Goal: Task Accomplishment & Management: Use online tool/utility

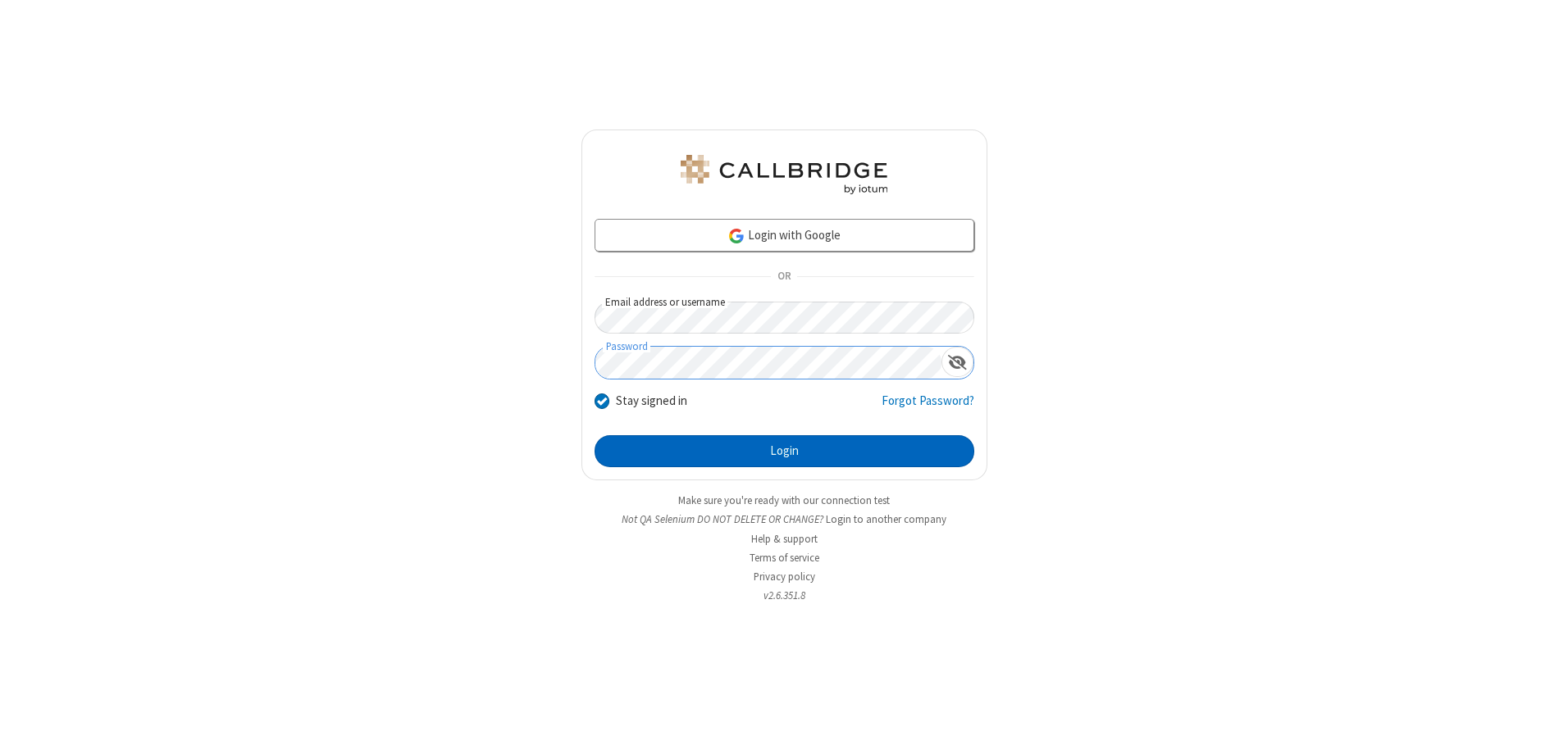
click at [784, 451] on button "Login" at bounding box center [785, 452] width 380 height 33
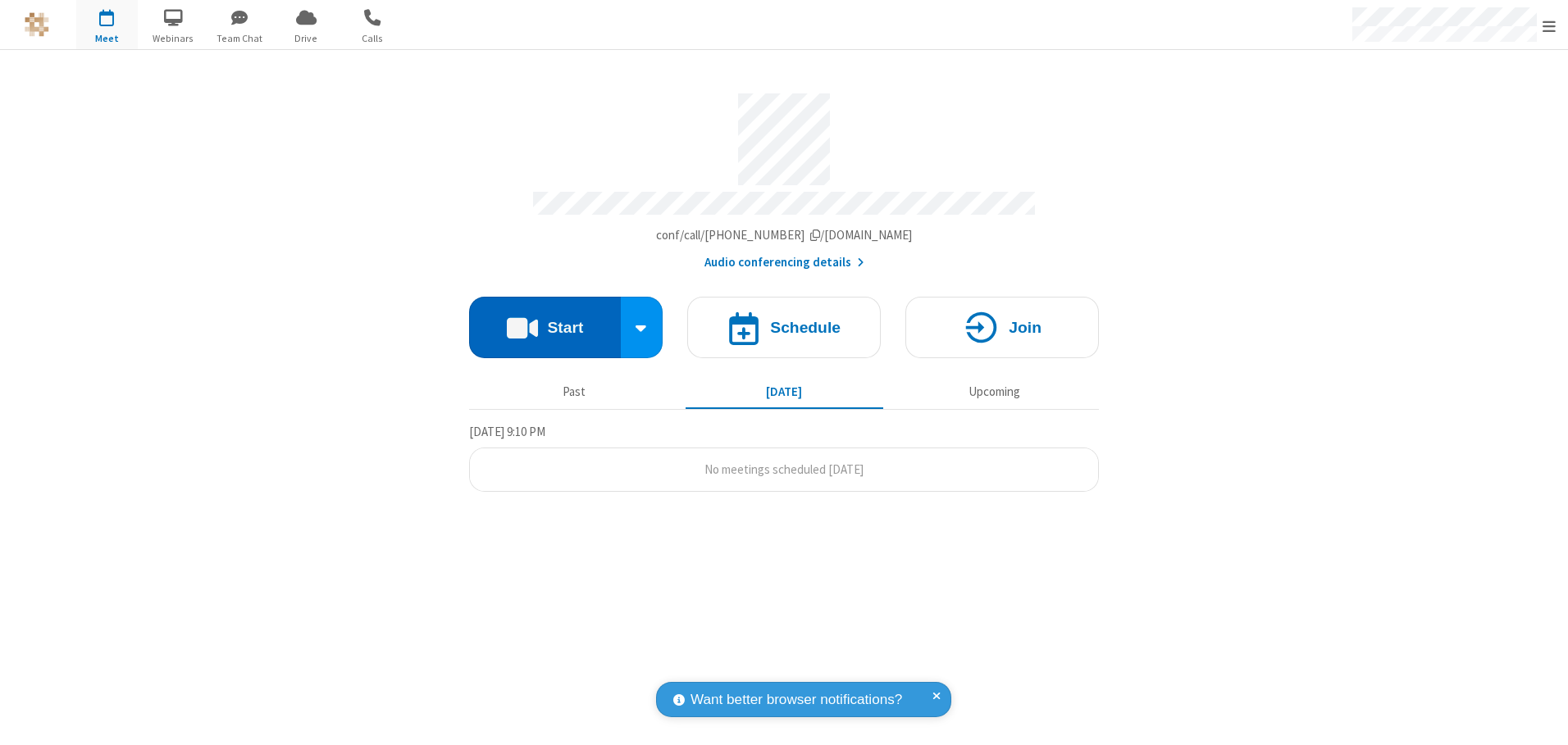
click at [545, 322] on button "Start" at bounding box center [545, 328] width 152 height 62
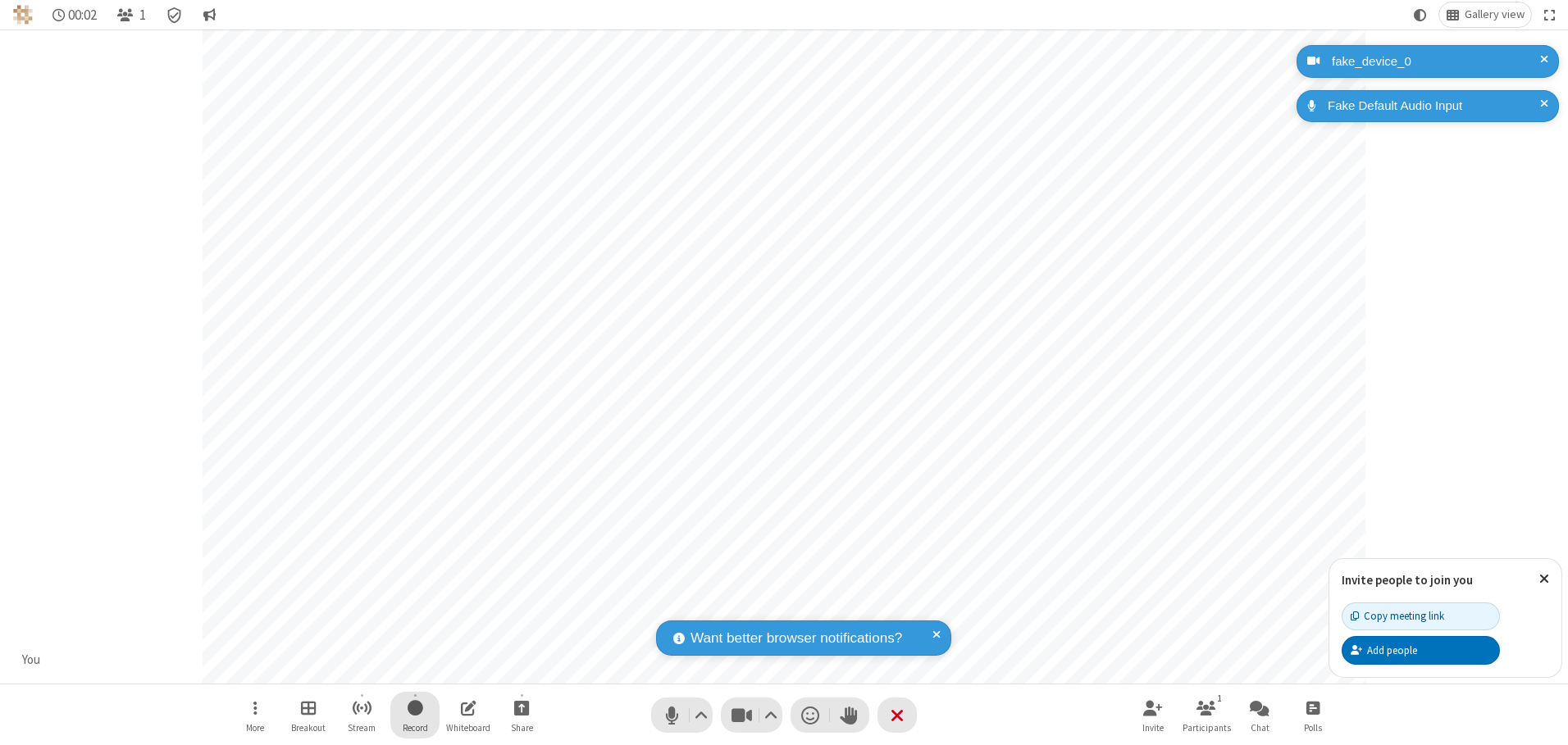
click at [415, 715] on span "Start recording" at bounding box center [415, 708] width 16 height 21
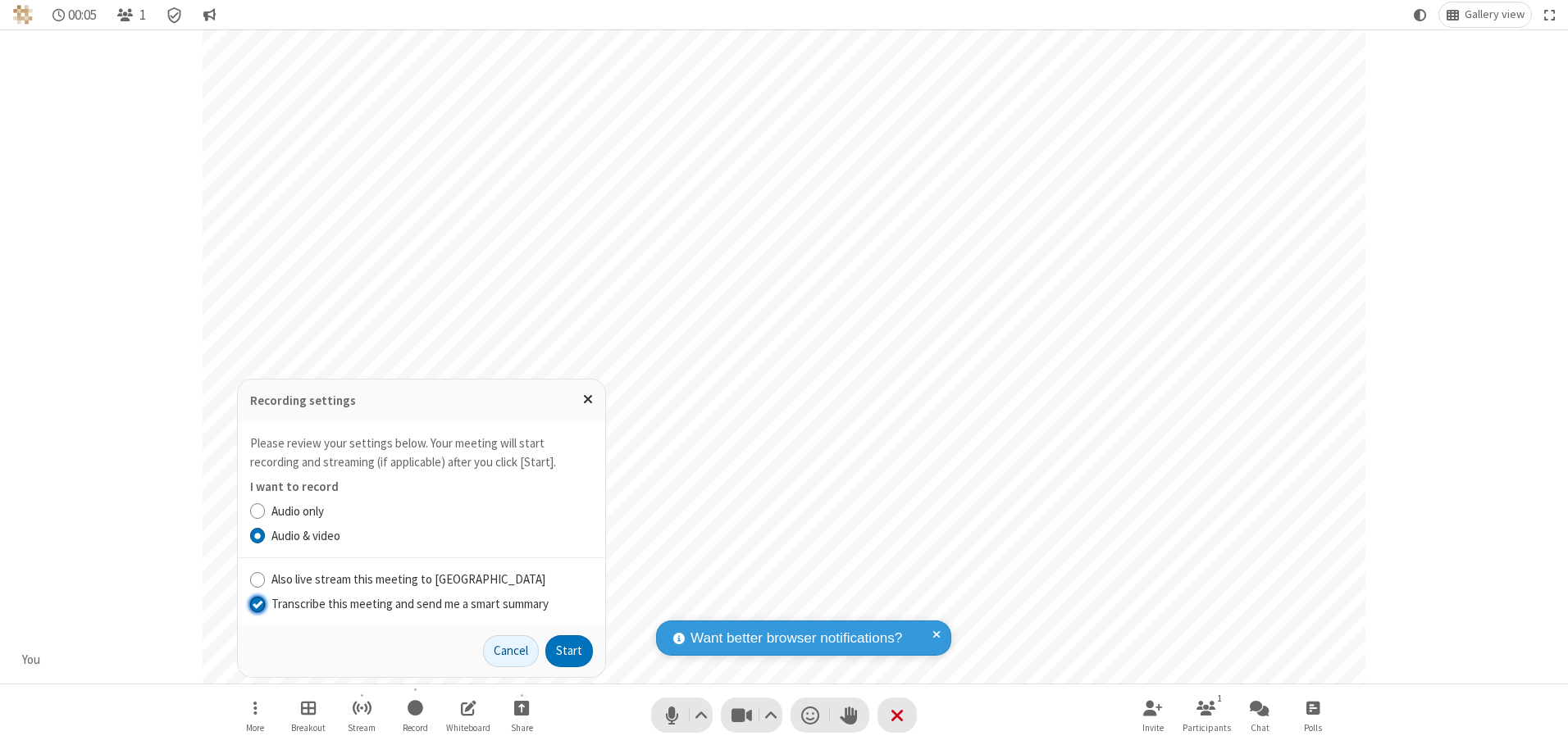
click at [257, 604] on input "Transcribe this meeting and send me a smart summary" at bounding box center [257, 604] width 16 height 17
click at [569, 651] on button "Start" at bounding box center [569, 652] width 48 height 33
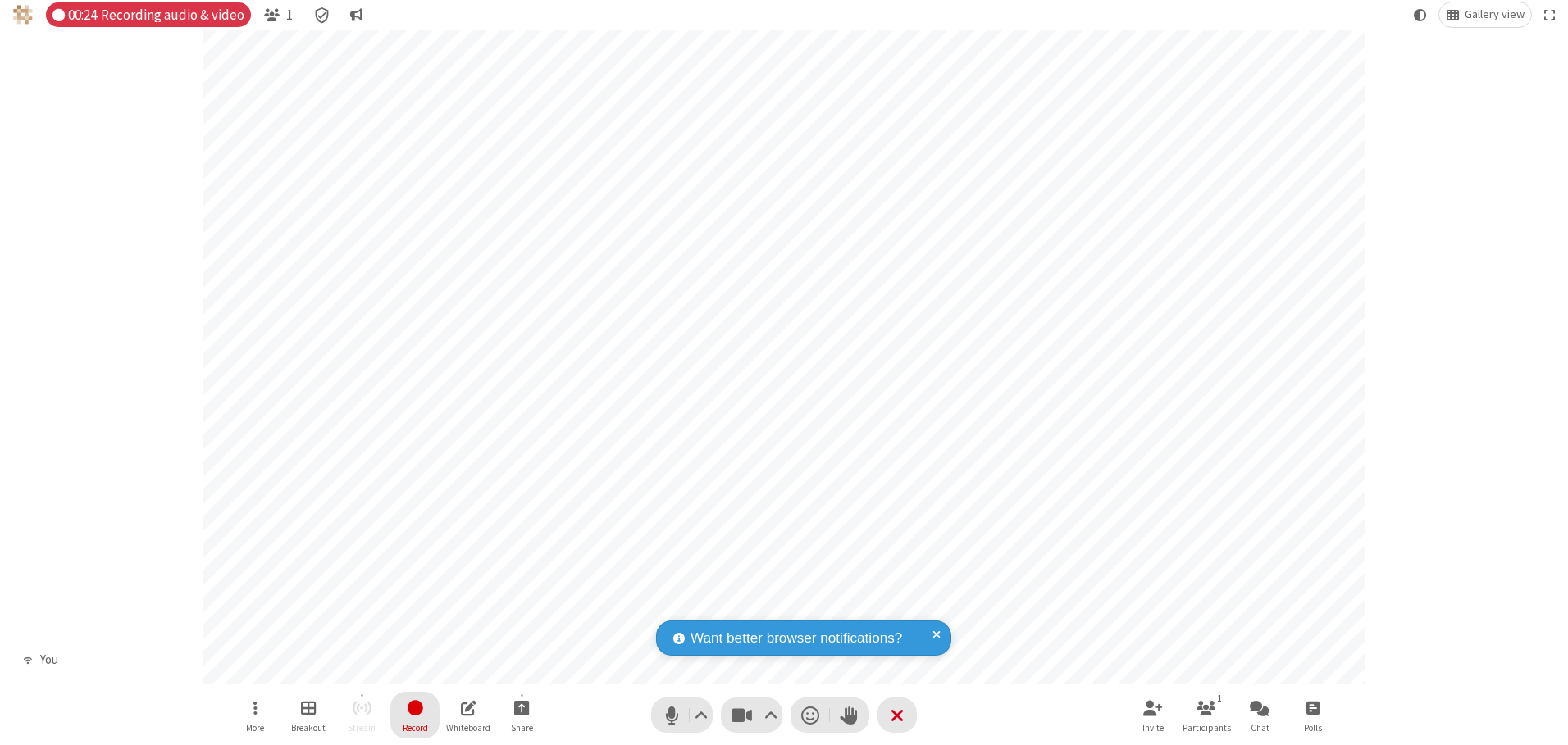
click at [415, 715] on span "Stop recording" at bounding box center [414, 708] width 19 height 21
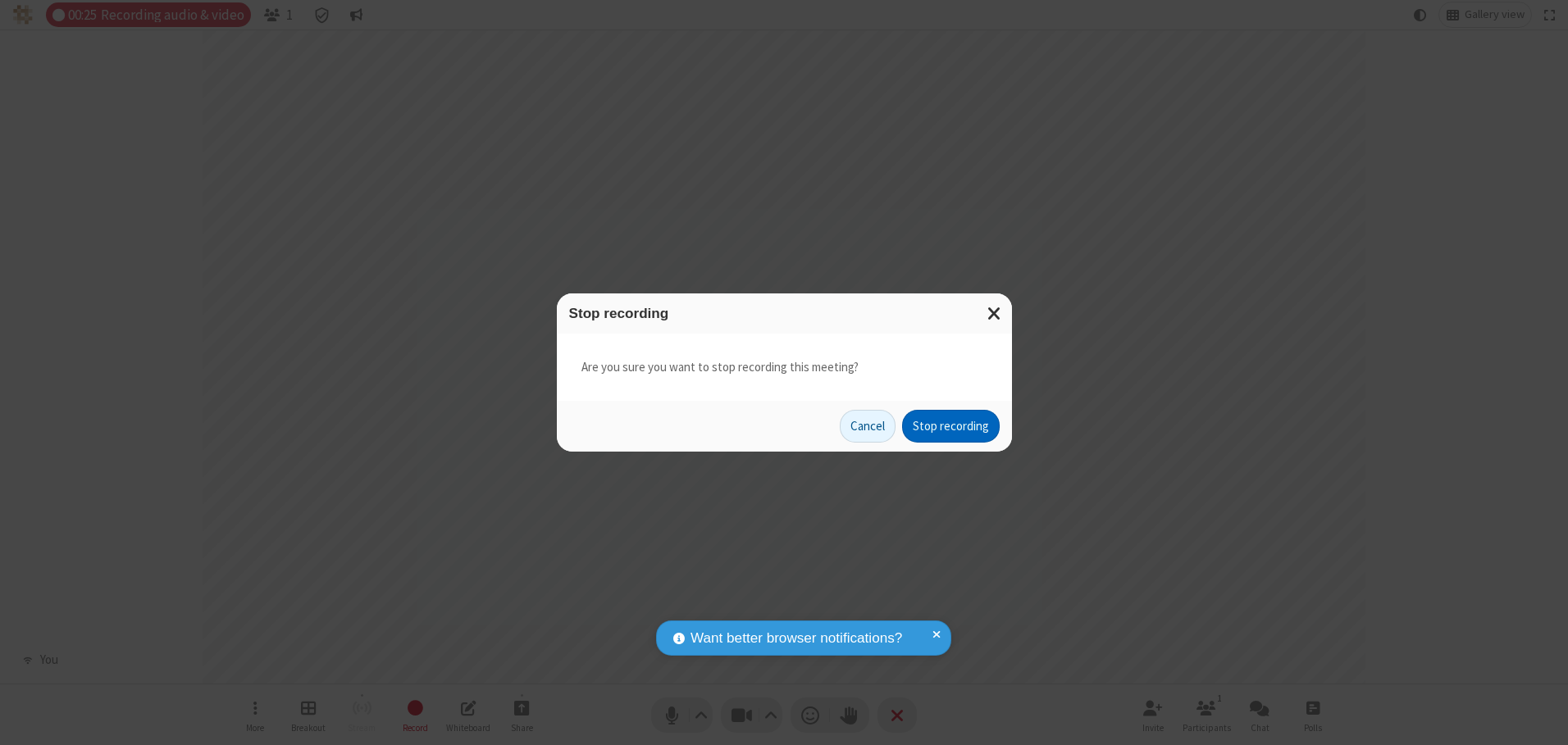
click at [951, 427] on button "Stop recording" at bounding box center [951, 427] width 97 height 33
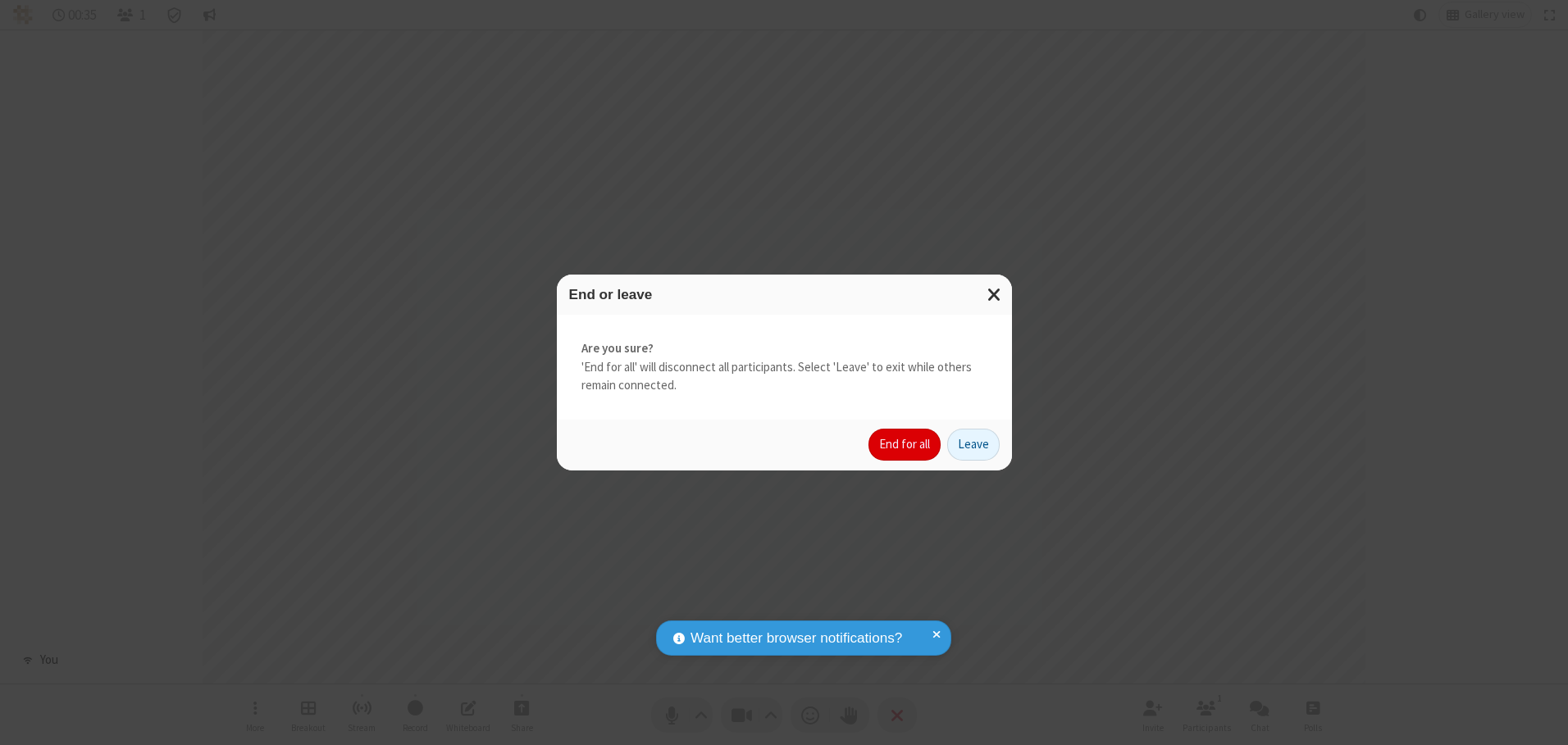
click at [905, 445] on button "End for all" at bounding box center [904, 446] width 72 height 33
